Goal: Communication & Community: Answer question/provide support

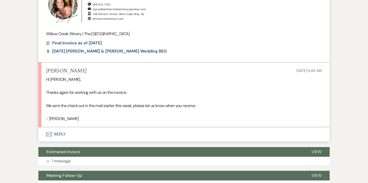
click at [62, 137] on button "Envelope Reply" at bounding box center [183, 134] width 291 height 14
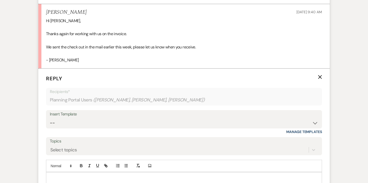
scroll to position [426, 0]
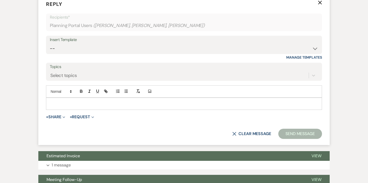
click at [114, 101] on p at bounding box center [184, 104] width 268 height 6
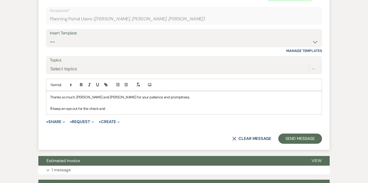
scroll to position [433, 0]
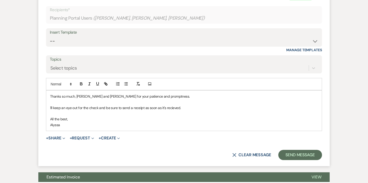
click at [173, 107] on p "I'll keep an eye out for the check and be sure to send a receipt as soon as it'…" at bounding box center [184, 108] width 268 height 6
click at [178, 123] on p "Alyssa" at bounding box center [184, 125] width 268 height 6
click at [184, 107] on p "I'll keep an eye out for the check and be sure to send a receipt as soon as it'…" at bounding box center [184, 108] width 268 height 6
click at [98, 95] on p "Thanks so much, [PERSON_NAME] and [PERSON_NAME] for your patience and promptnes…" at bounding box center [184, 97] width 268 height 6
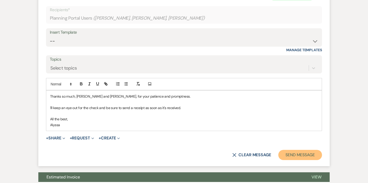
click at [301, 155] on button "Send Message" at bounding box center [300, 155] width 44 height 10
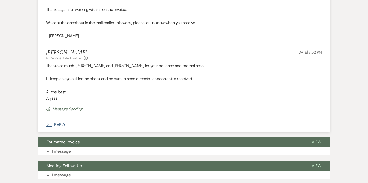
scroll to position [335, 0]
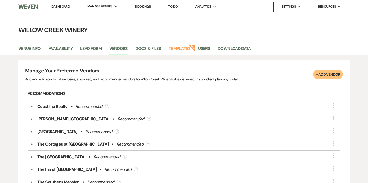
click at [146, 7] on link "Bookings" at bounding box center [143, 6] width 16 height 4
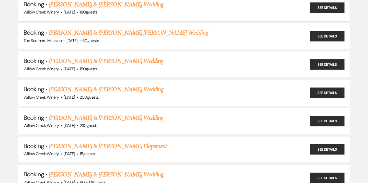
scroll to position [552, 0]
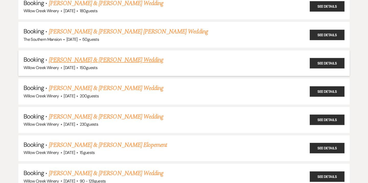
click at [119, 55] on link "Colin Donnelly & Sophia Boyle's Wedding" at bounding box center [106, 59] width 114 height 9
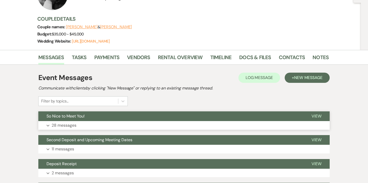
scroll to position [72, 0]
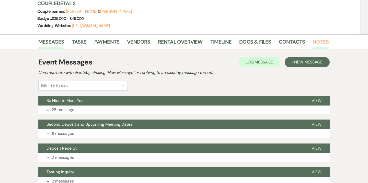
click at [323, 39] on link "Notes" at bounding box center [320, 43] width 16 height 11
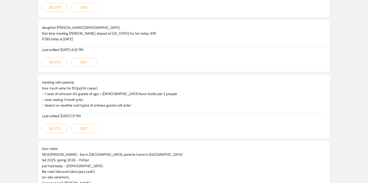
scroll to position [274, 0]
